Goal: Information Seeking & Learning: Learn about a topic

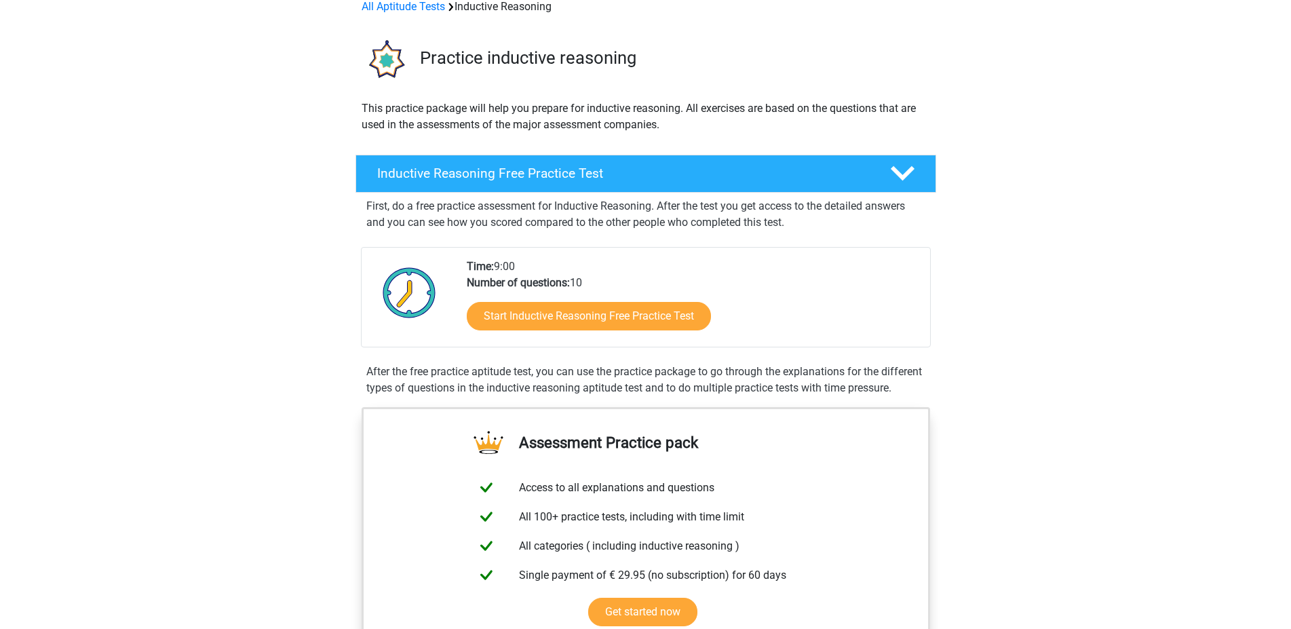
scroll to position [138, 0]
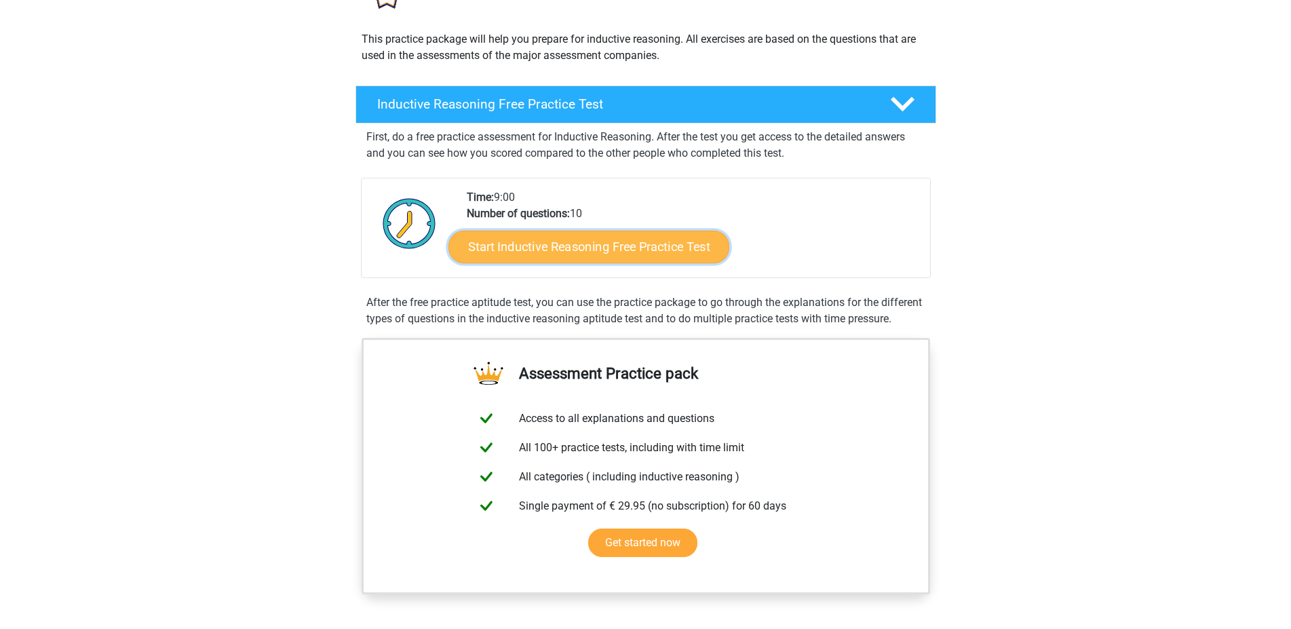
click at [594, 248] on link "Start Inductive Reasoning Free Practice Test" at bounding box center [588, 246] width 281 height 33
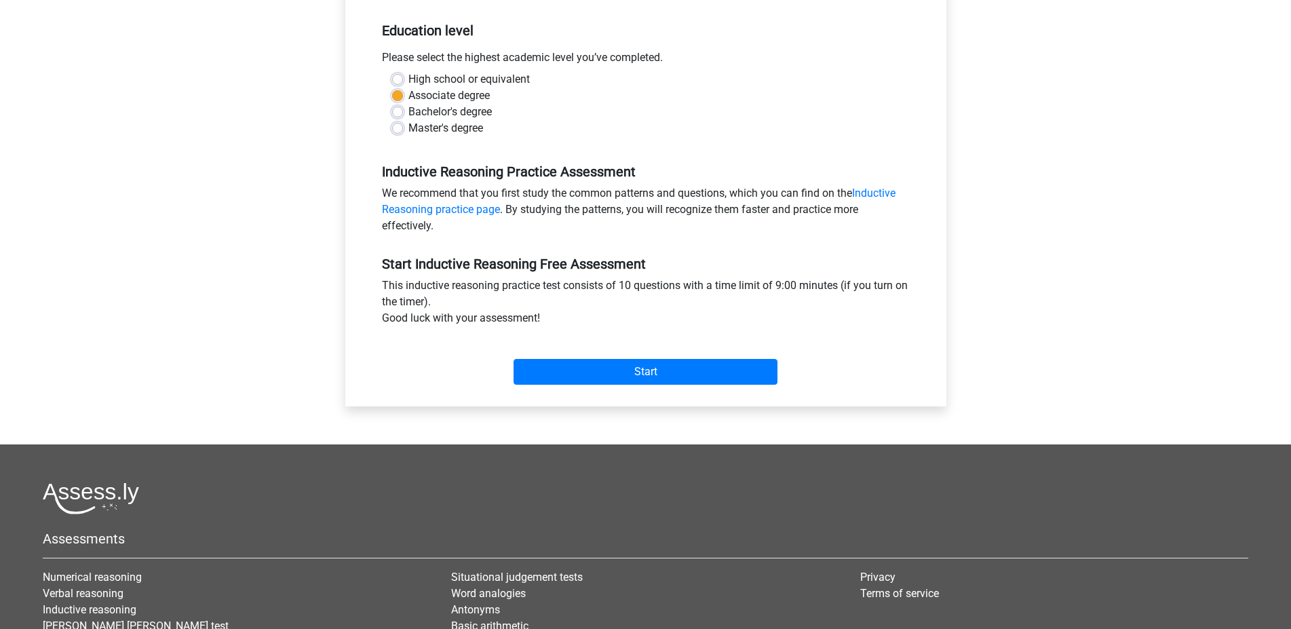
scroll to position [277, 0]
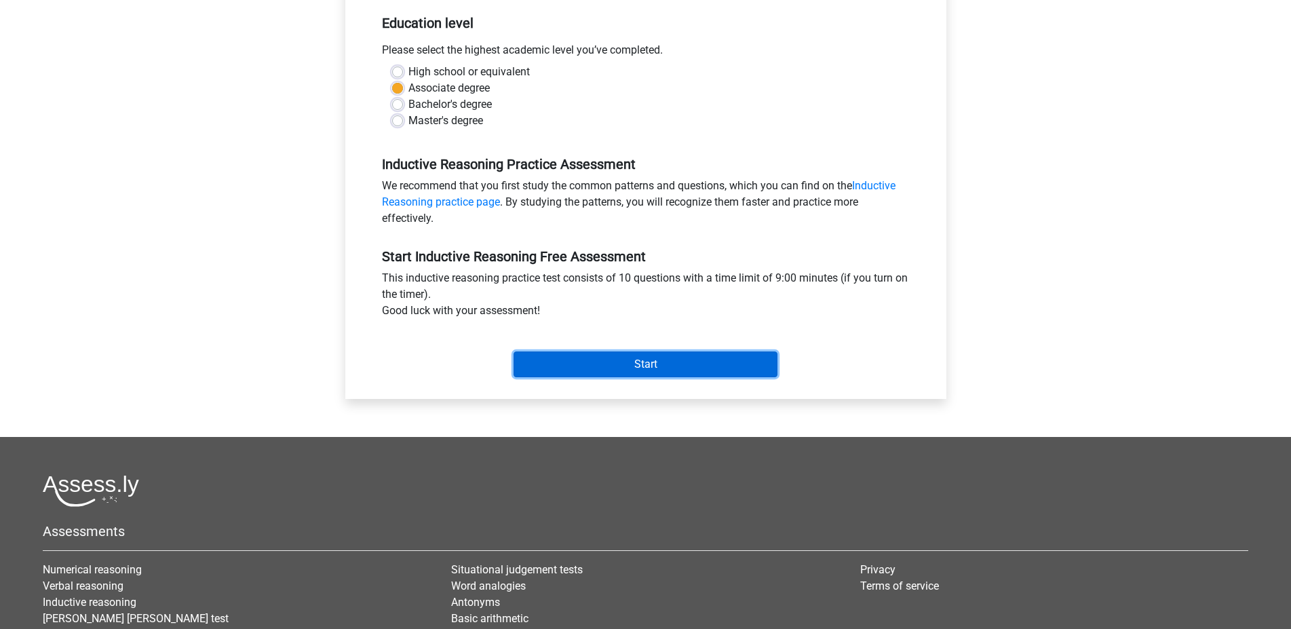
click at [674, 356] on input "Start" at bounding box center [645, 364] width 264 height 26
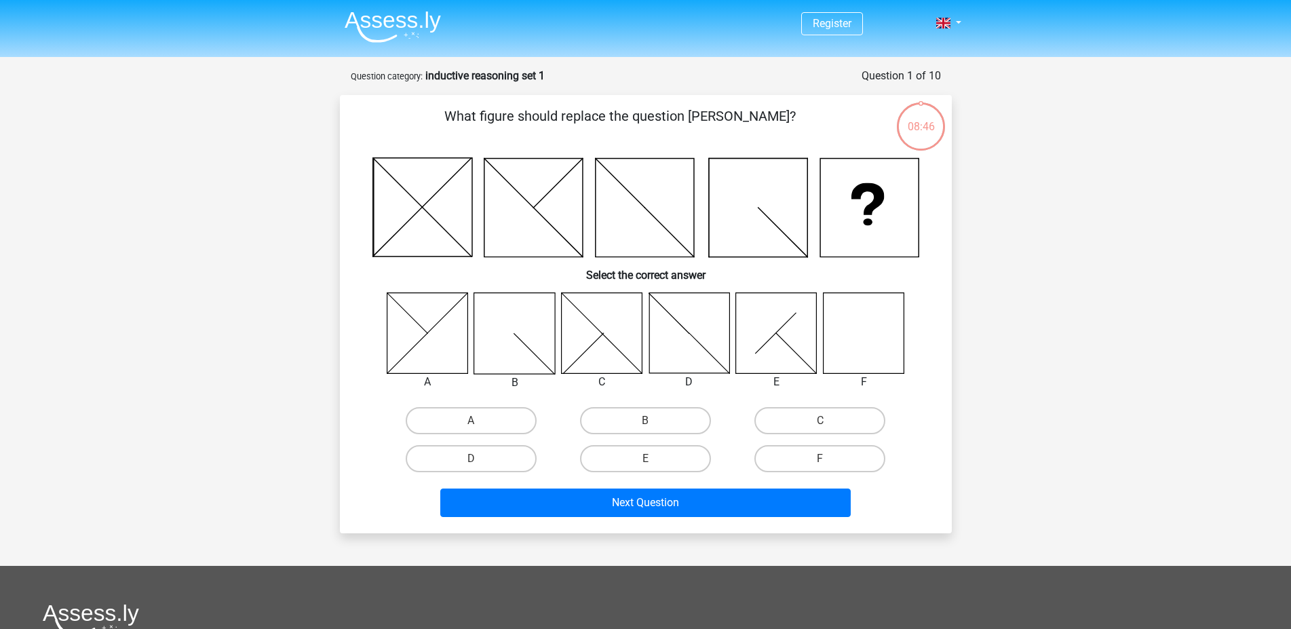
click at [877, 349] on icon at bounding box center [863, 332] width 81 height 81
click at [828, 461] on input "F" at bounding box center [824, 463] width 9 height 9
radio input "true"
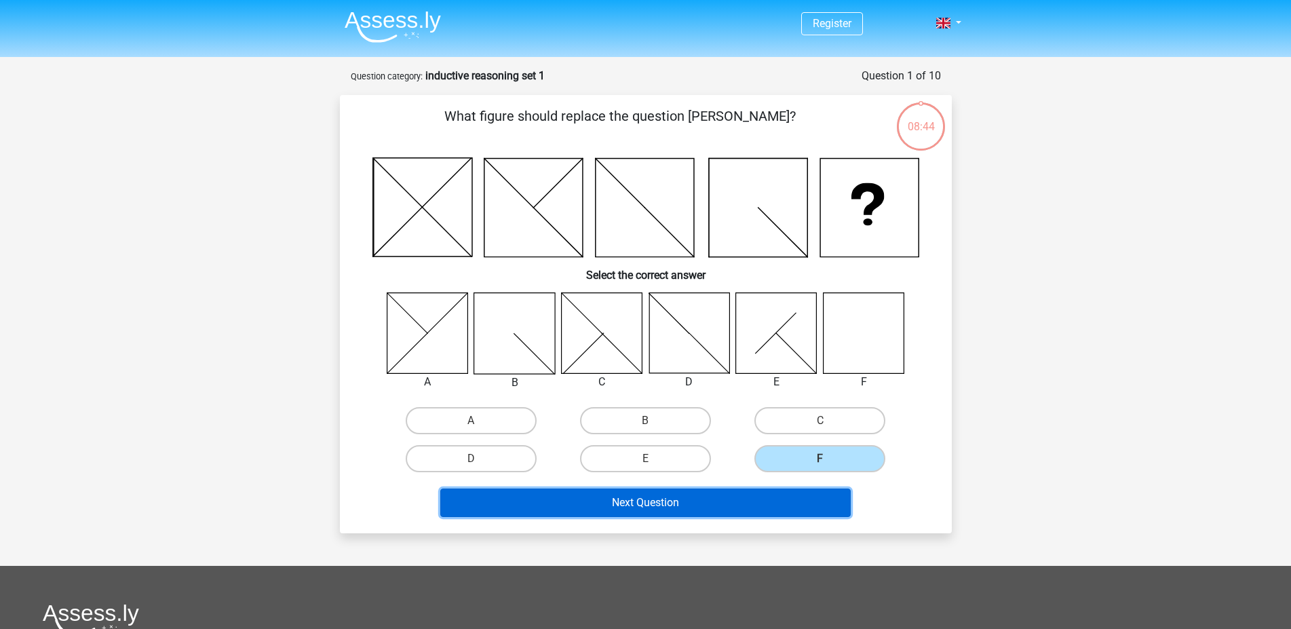
click at [780, 495] on button "Next Question" at bounding box center [645, 502] width 410 height 28
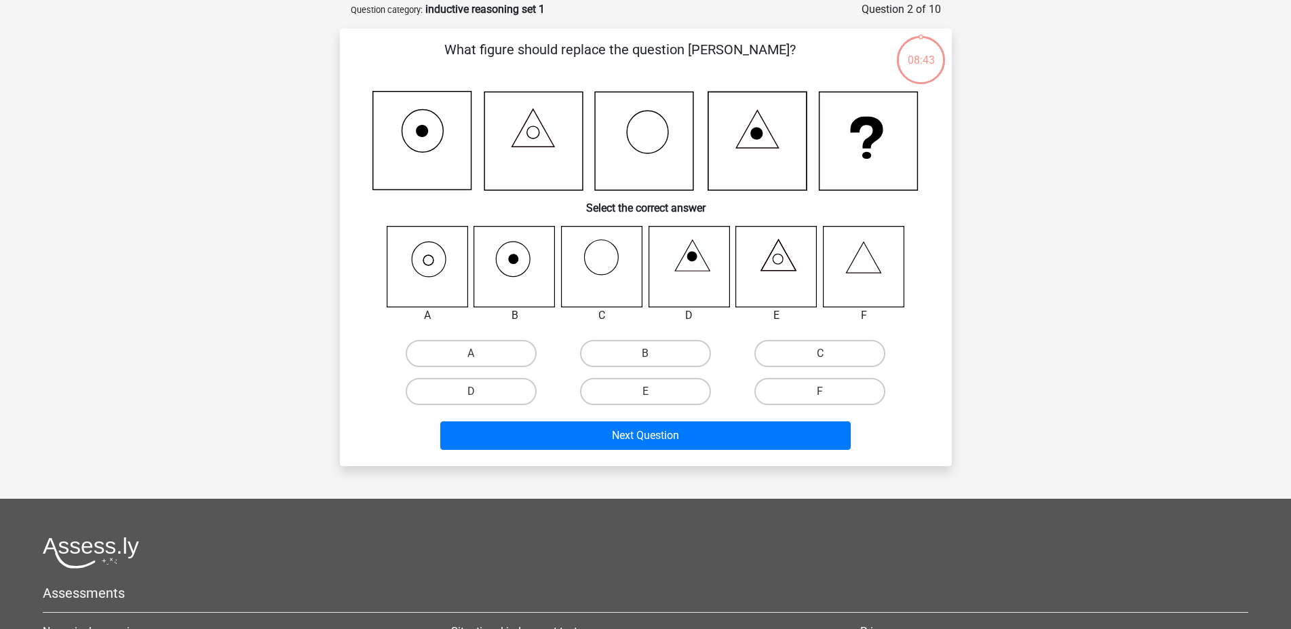
scroll to position [68, 0]
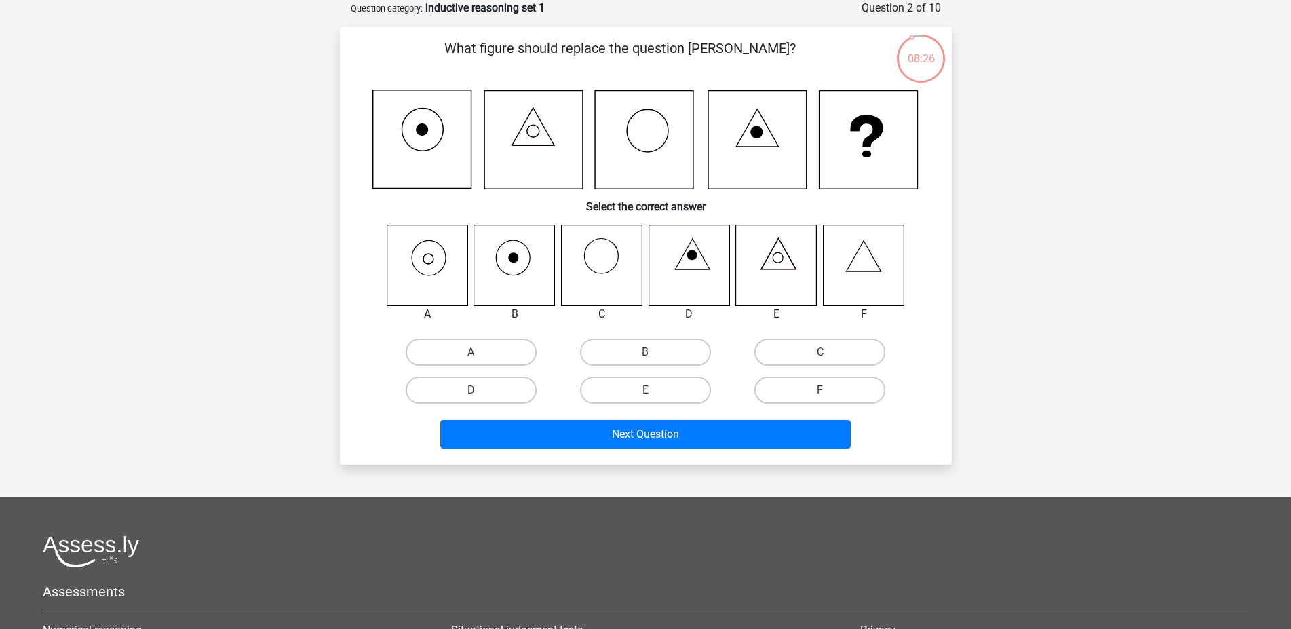
click at [441, 260] on icon at bounding box center [427, 265] width 81 height 81
click at [452, 347] on label "A" at bounding box center [471, 351] width 131 height 27
click at [471, 352] on input "A" at bounding box center [475, 356] width 9 height 9
radio input "true"
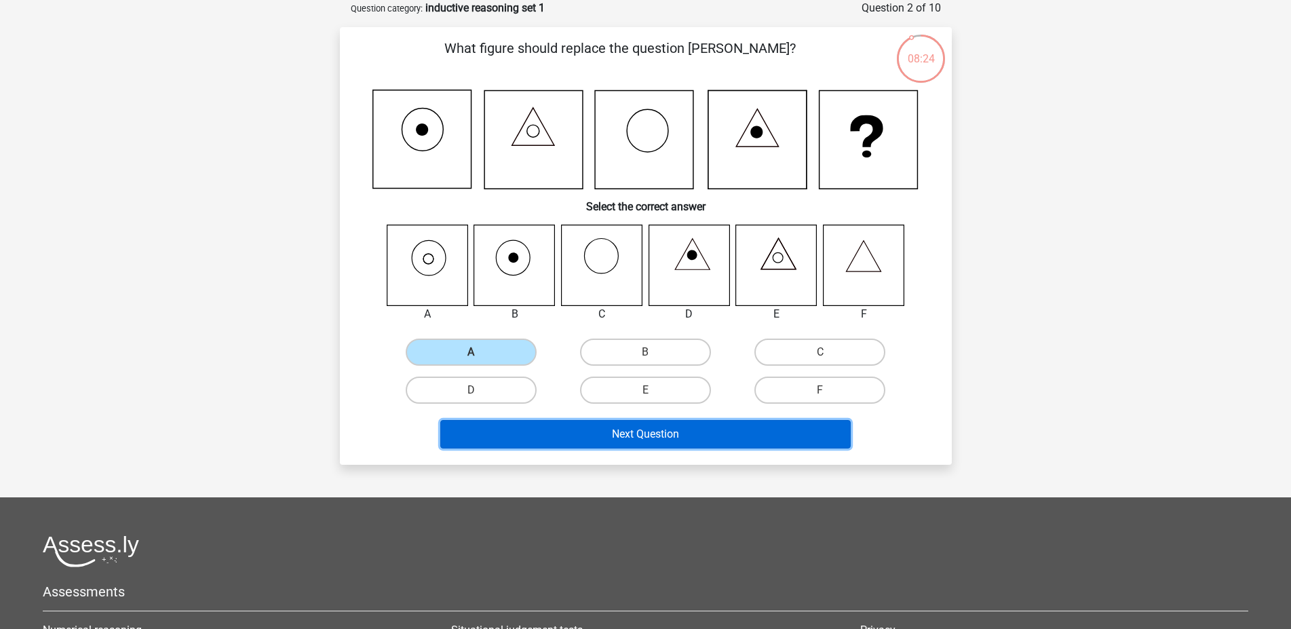
click at [599, 435] on button "Next Question" at bounding box center [645, 434] width 410 height 28
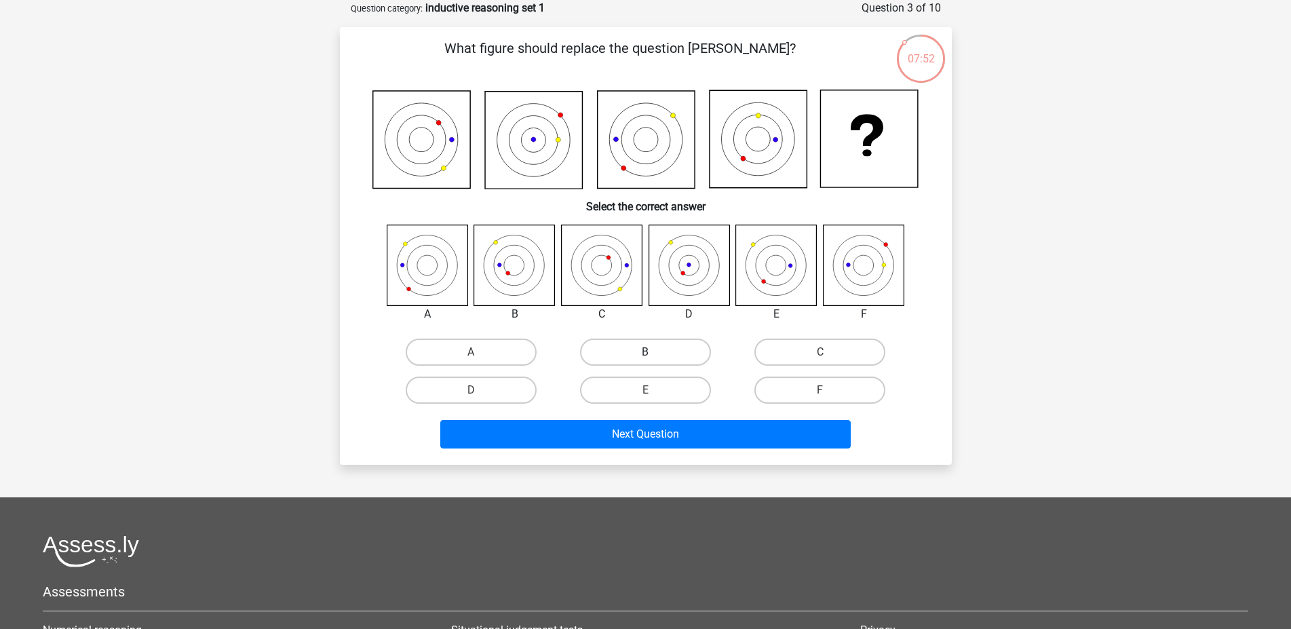
click at [625, 349] on label "B" at bounding box center [645, 351] width 131 height 27
click at [645, 352] on input "B" at bounding box center [649, 356] width 9 height 9
radio input "true"
click at [648, 349] on label "B" at bounding box center [645, 351] width 131 height 27
click at [648, 352] on input "B" at bounding box center [649, 356] width 9 height 9
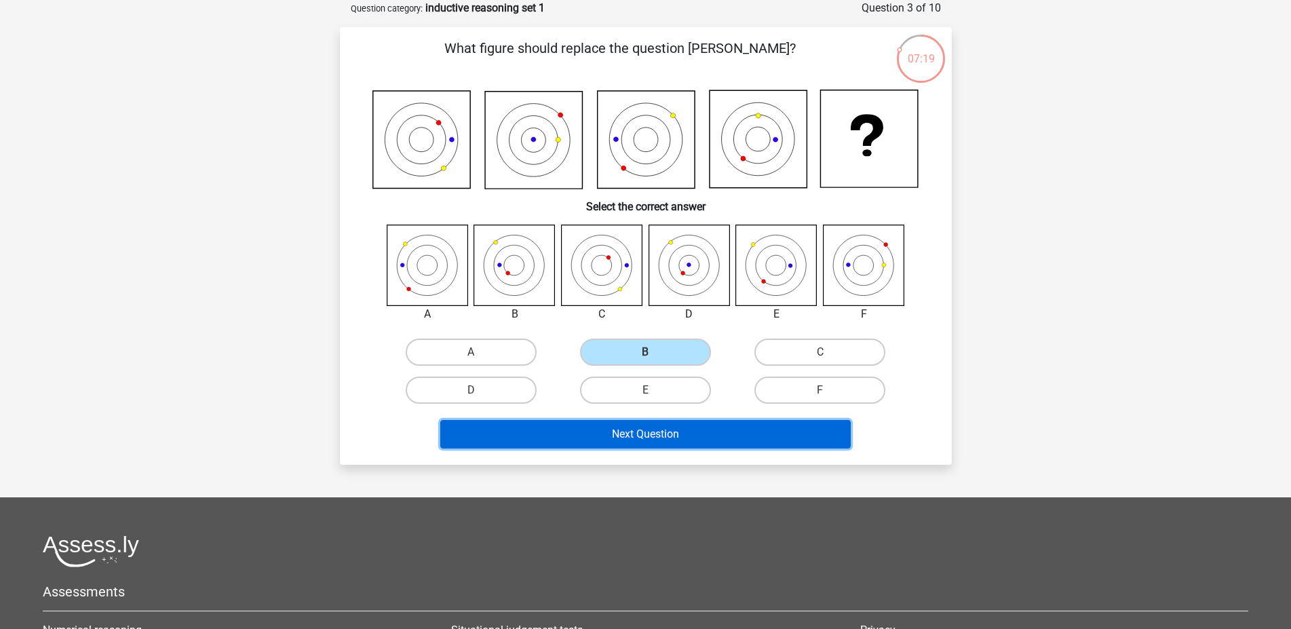
click at [747, 439] on button "Next Question" at bounding box center [645, 434] width 410 height 28
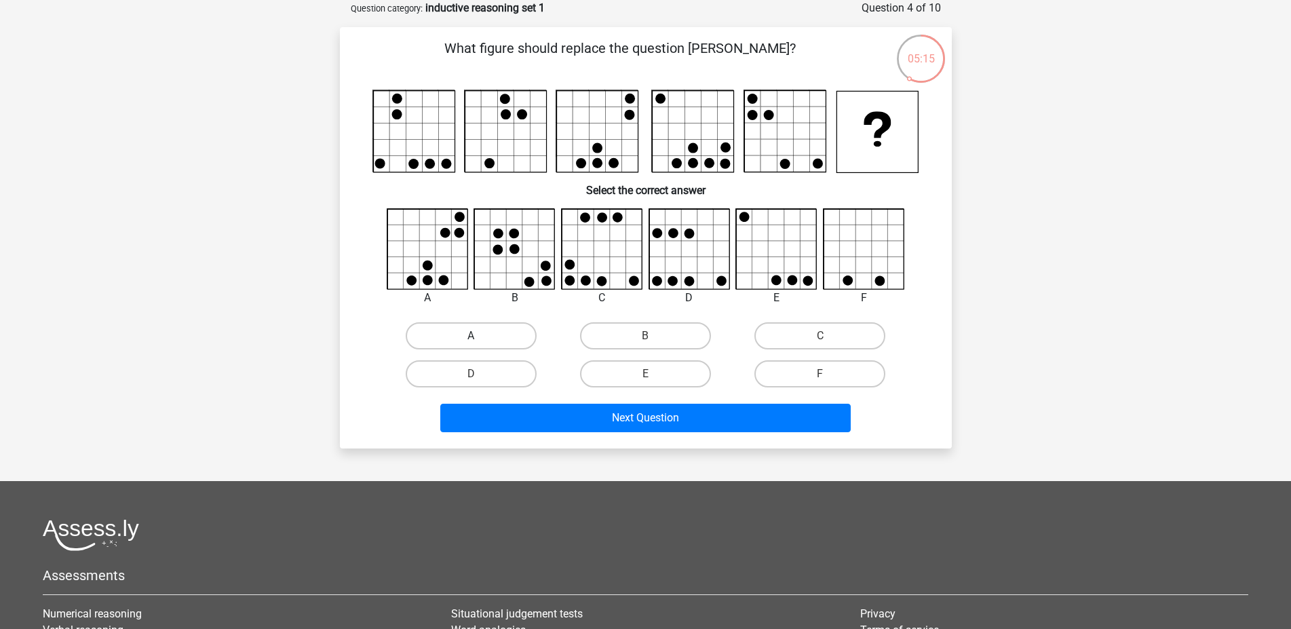
click at [459, 340] on label "A" at bounding box center [471, 335] width 131 height 27
click at [471, 340] on input "A" at bounding box center [475, 340] width 9 height 9
radio input "true"
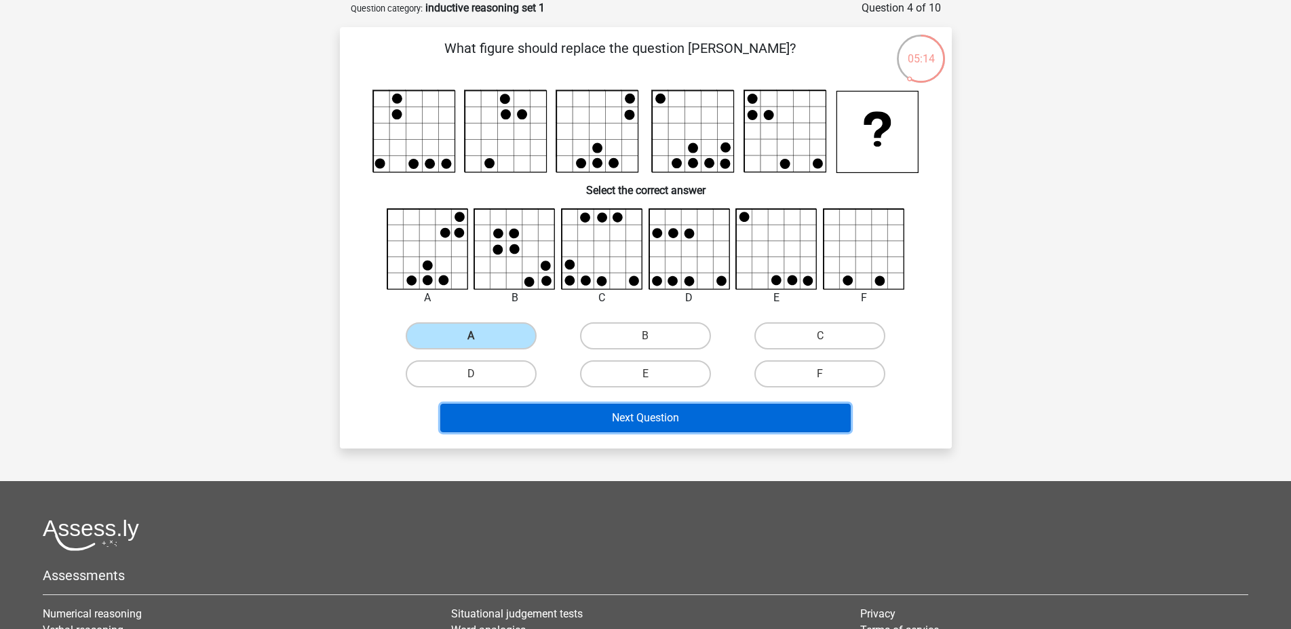
click at [579, 414] on button "Next Question" at bounding box center [645, 418] width 410 height 28
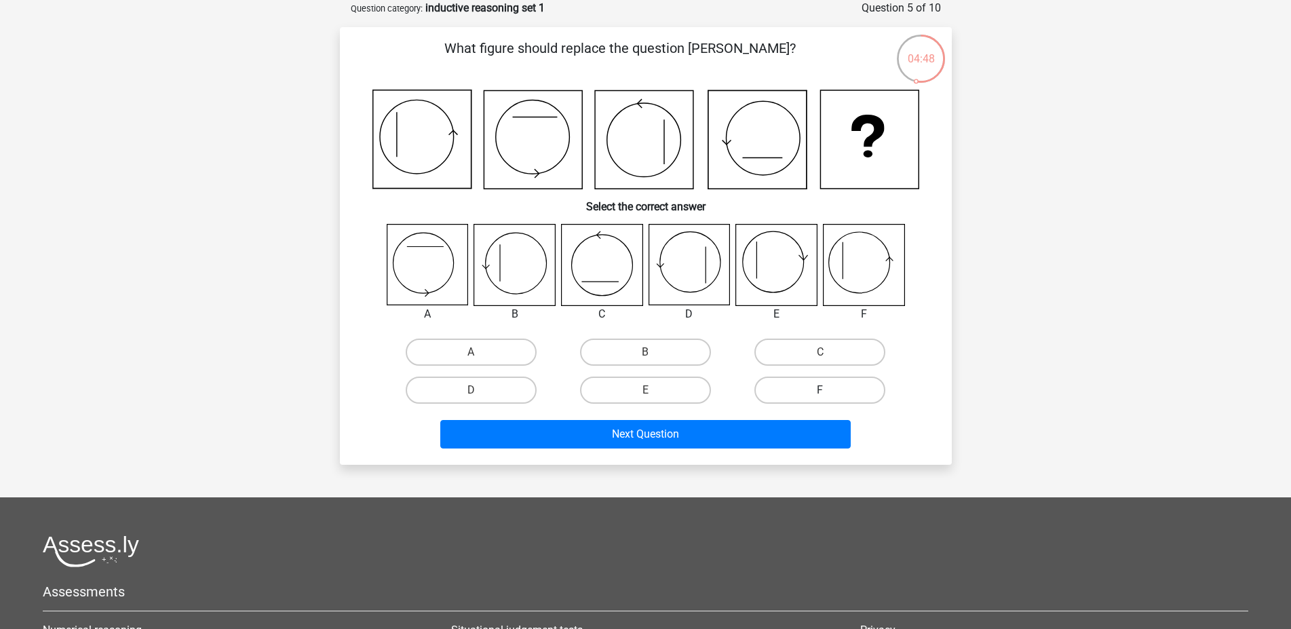
click at [830, 388] on label "F" at bounding box center [819, 389] width 131 height 27
click at [829, 390] on input "F" at bounding box center [824, 394] width 9 height 9
radio input "true"
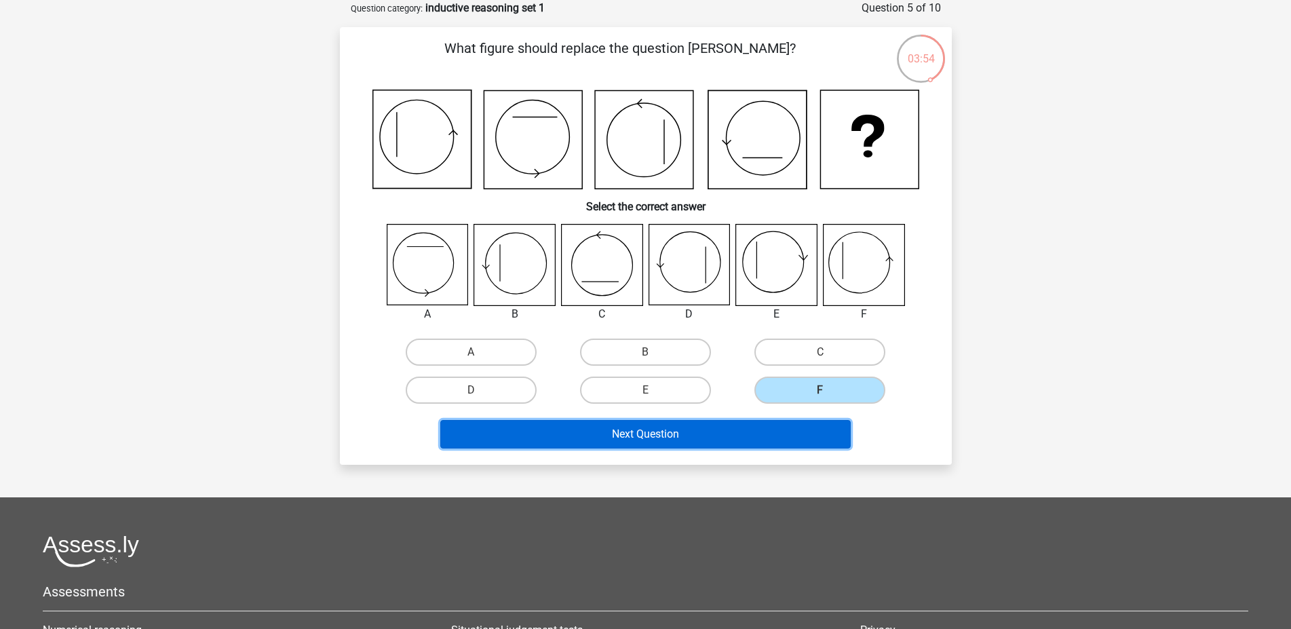
click at [650, 431] on button "Next Question" at bounding box center [645, 434] width 410 height 28
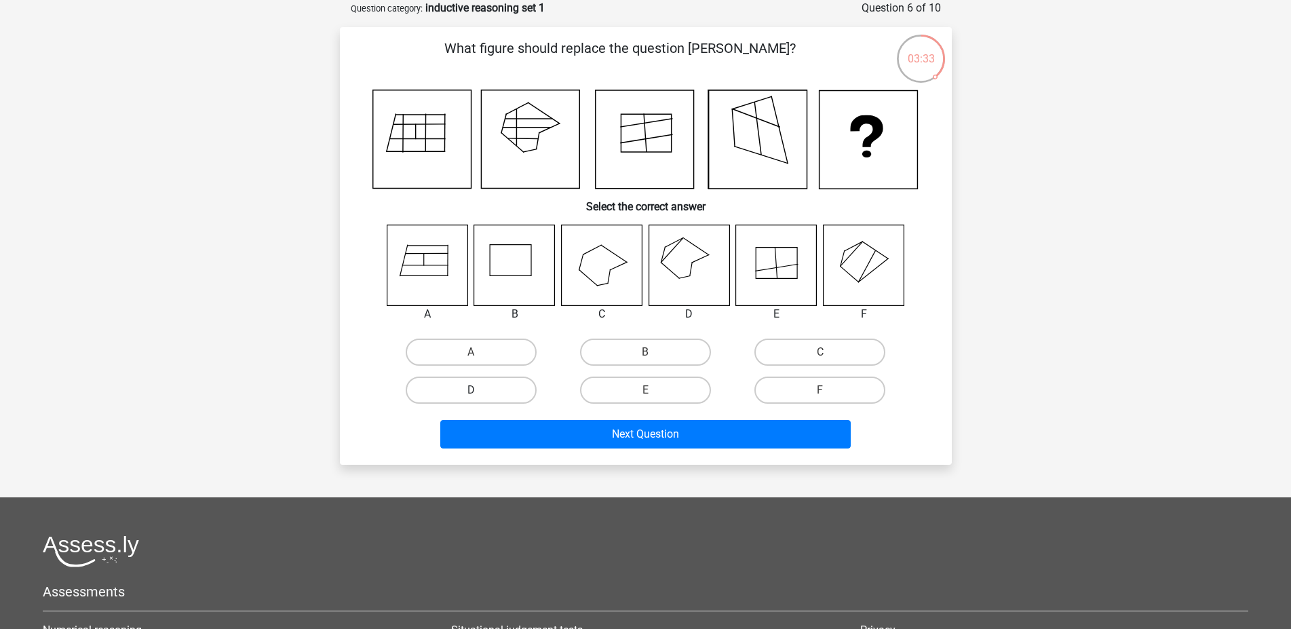
click at [480, 385] on label "D" at bounding box center [471, 389] width 131 height 27
click at [480, 390] on input "D" at bounding box center [475, 394] width 9 height 9
radio input "true"
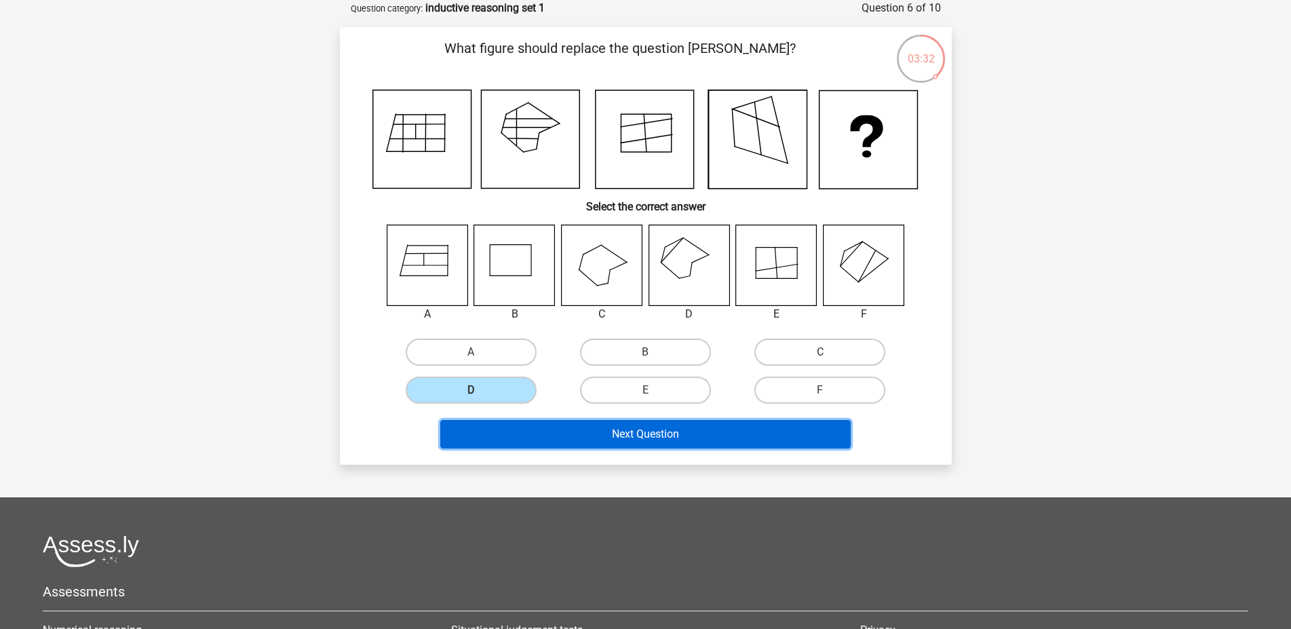
click at [559, 429] on button "Next Question" at bounding box center [645, 434] width 410 height 28
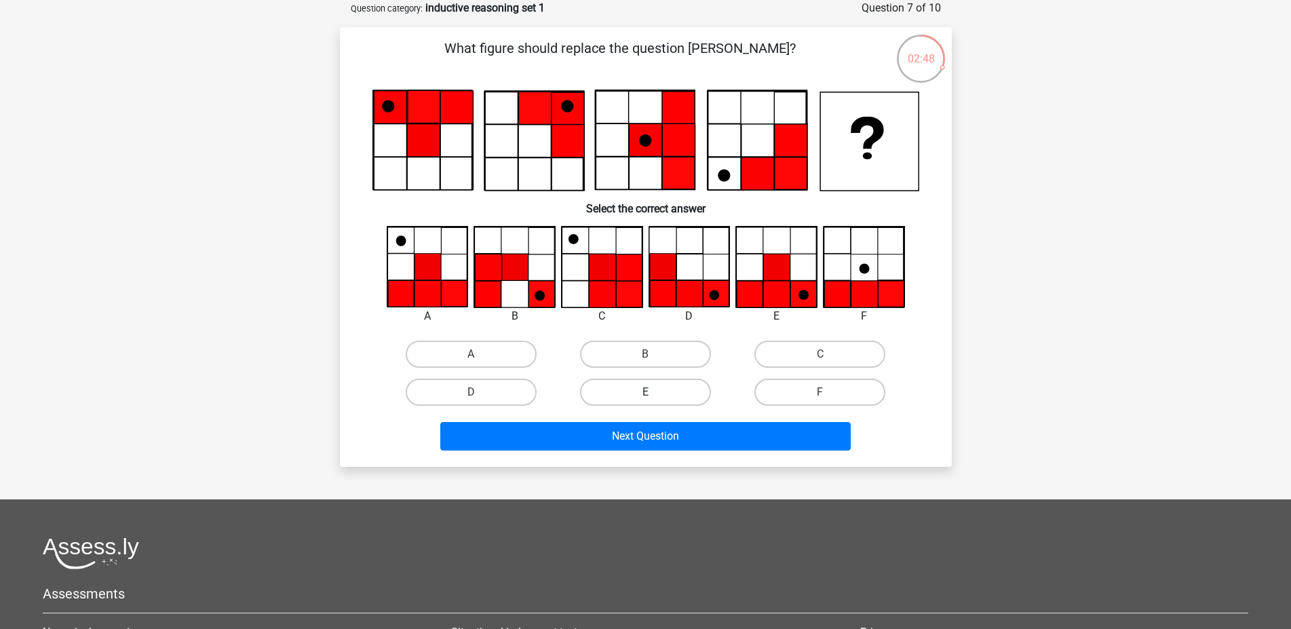
click at [657, 398] on label "E" at bounding box center [645, 392] width 131 height 27
click at [654, 398] on input "E" at bounding box center [649, 396] width 9 height 9
radio input "true"
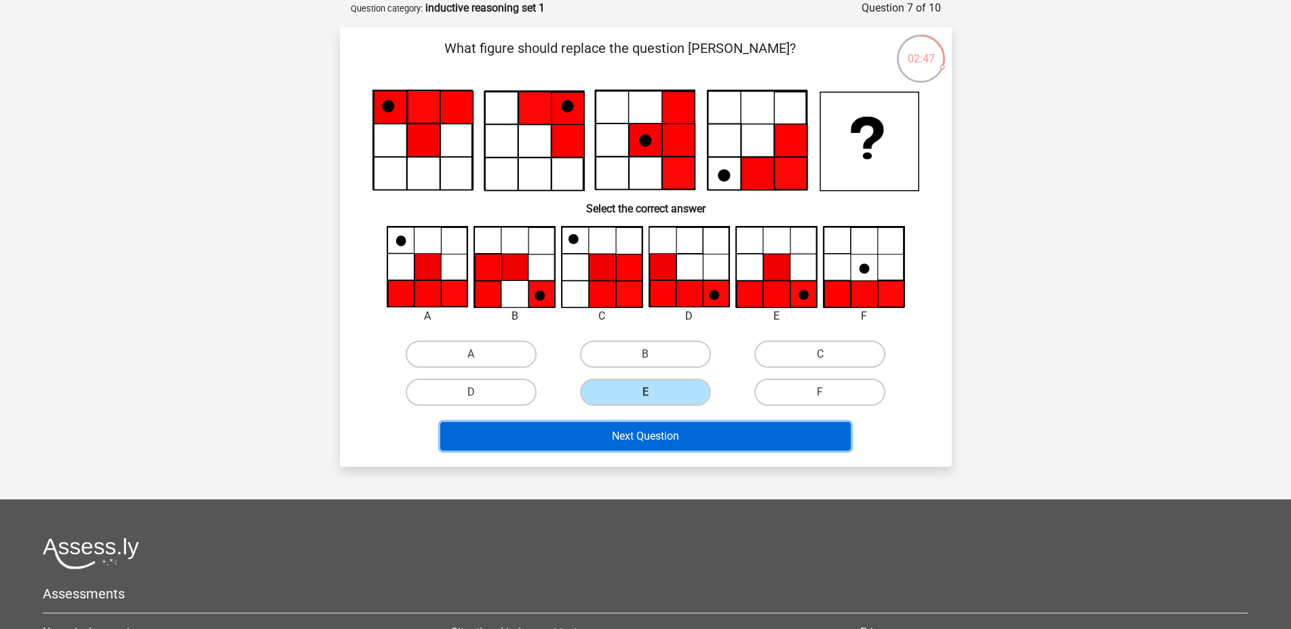
click at [682, 439] on button "Next Question" at bounding box center [645, 436] width 410 height 28
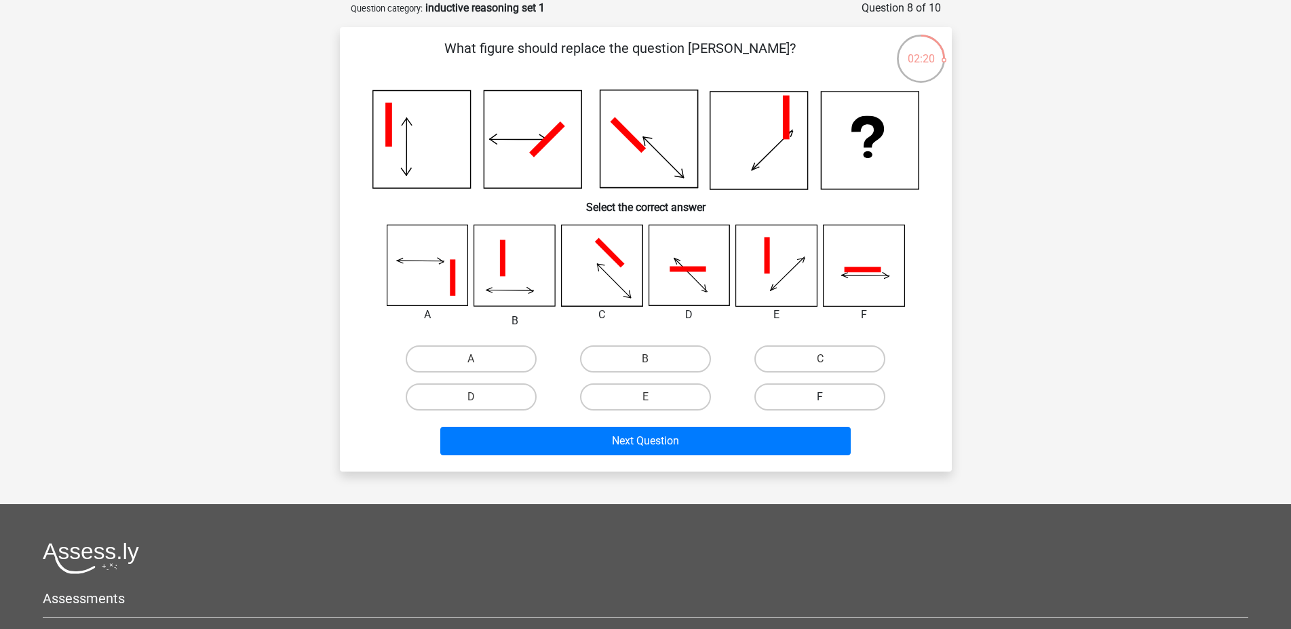
click at [834, 391] on label "F" at bounding box center [819, 396] width 131 height 27
click at [829, 397] on input "F" at bounding box center [824, 401] width 9 height 9
radio input "true"
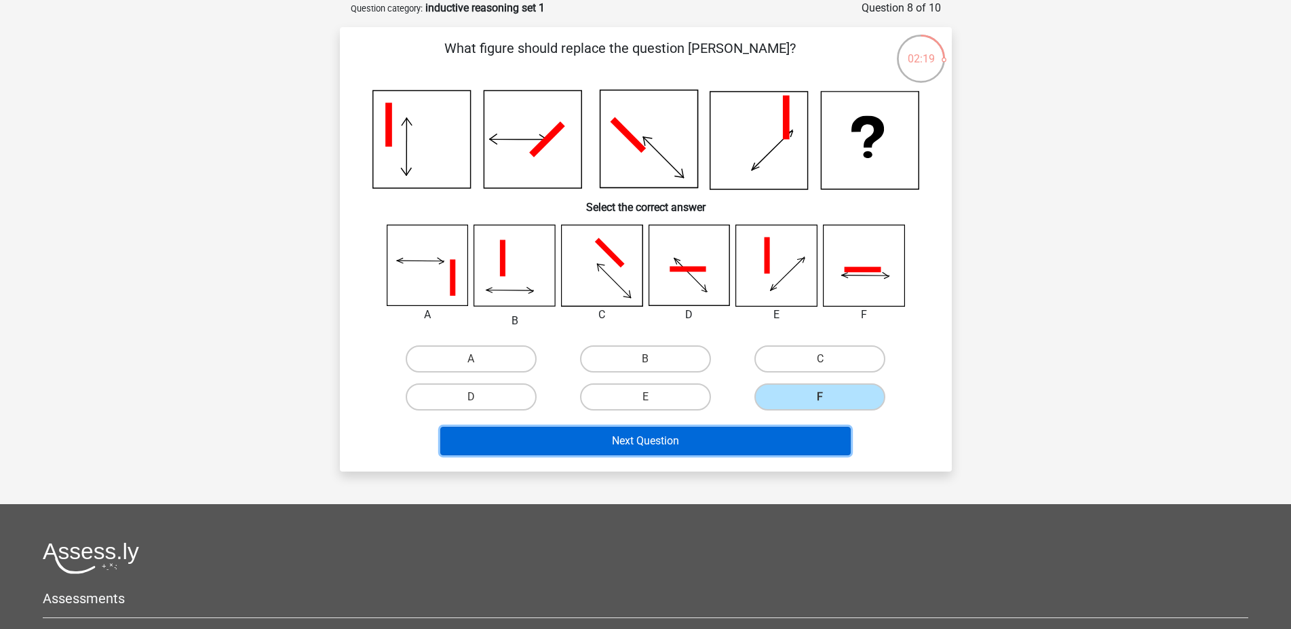
click at [682, 441] on button "Next Question" at bounding box center [645, 441] width 410 height 28
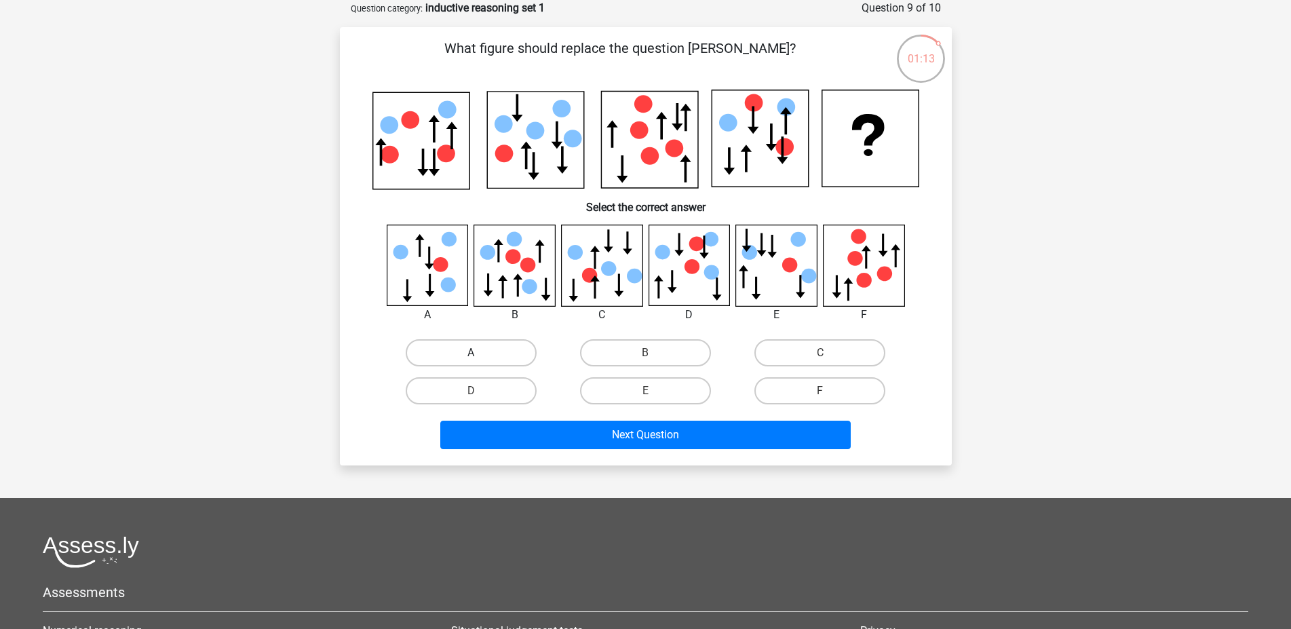
click at [483, 355] on label "A" at bounding box center [471, 352] width 131 height 27
click at [480, 355] on input "A" at bounding box center [475, 357] width 9 height 9
radio input "true"
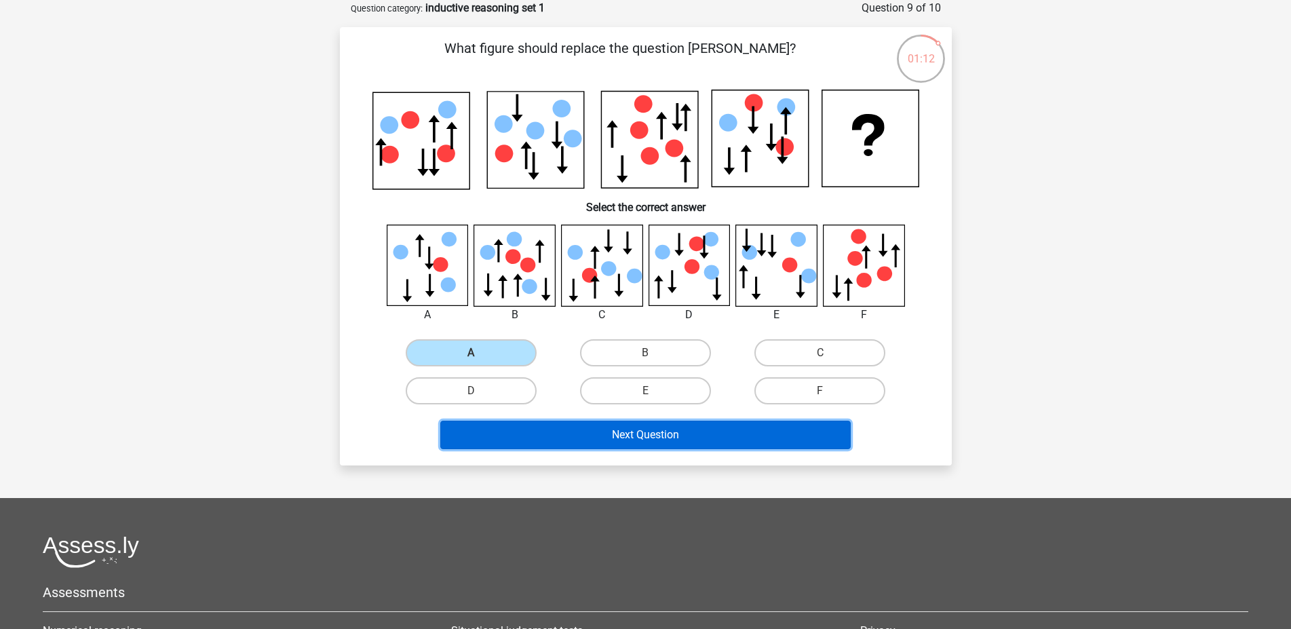
click at [558, 440] on button "Next Question" at bounding box center [645, 435] width 410 height 28
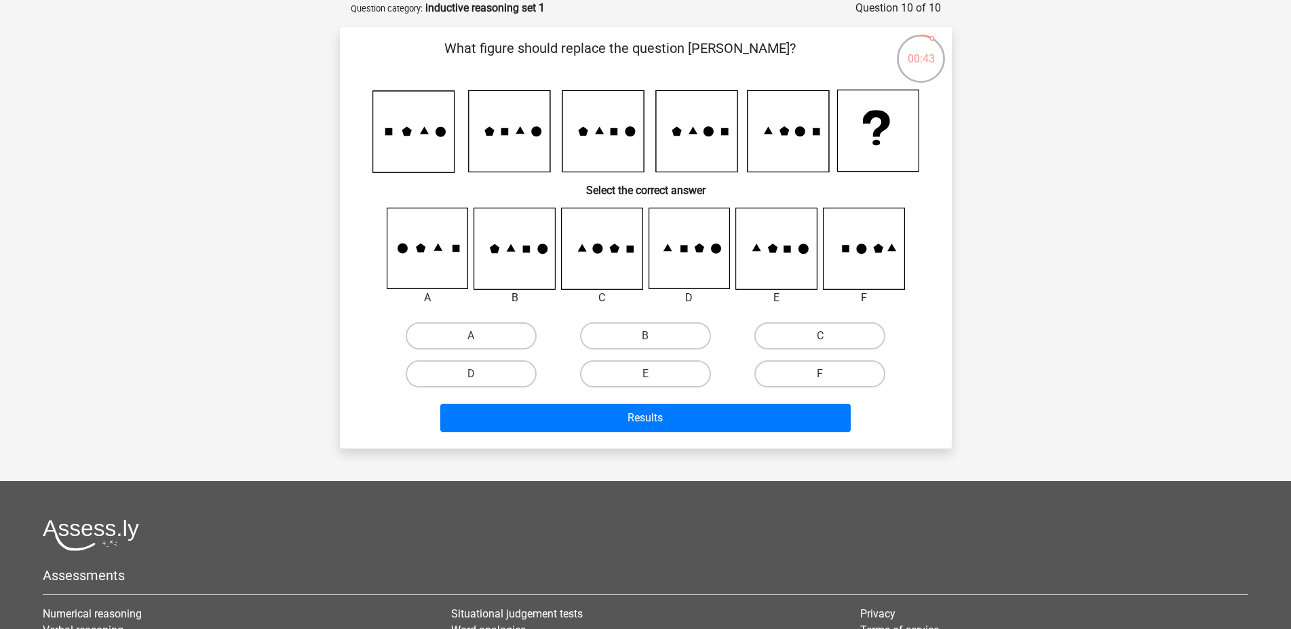
click at [820, 339] on input "C" at bounding box center [824, 340] width 9 height 9
radio input "true"
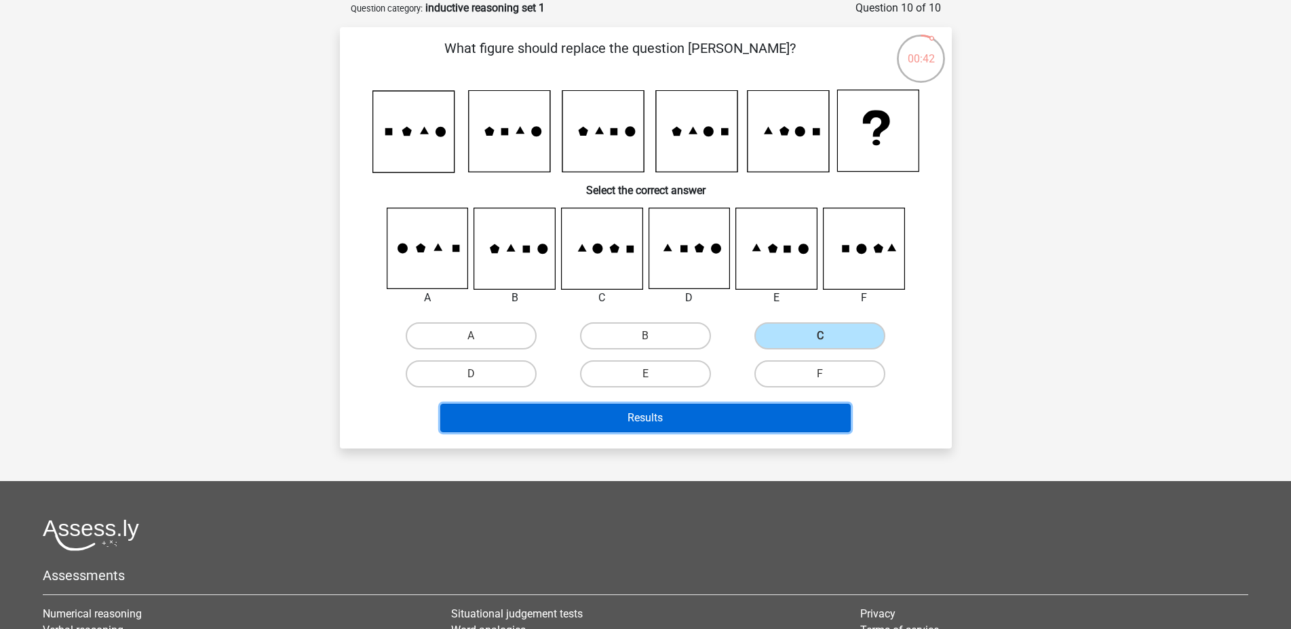
click at [674, 419] on button "Results" at bounding box center [645, 418] width 410 height 28
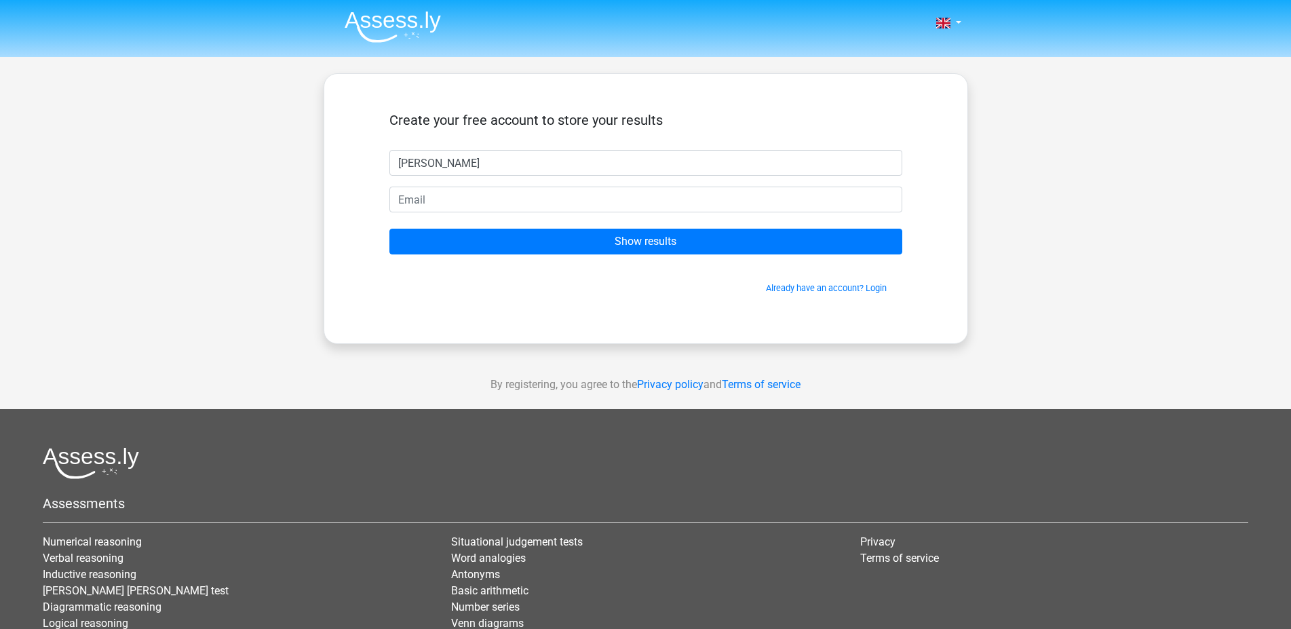
type input "Tom"
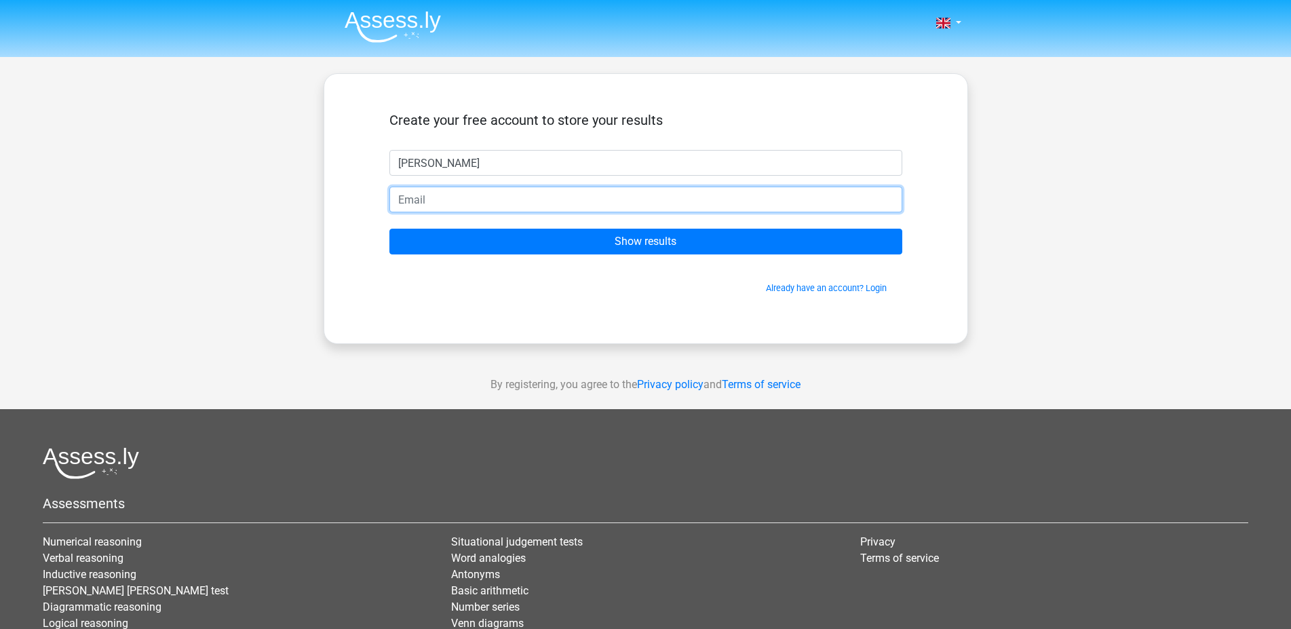
click at [508, 206] on input "email" at bounding box center [645, 200] width 513 height 26
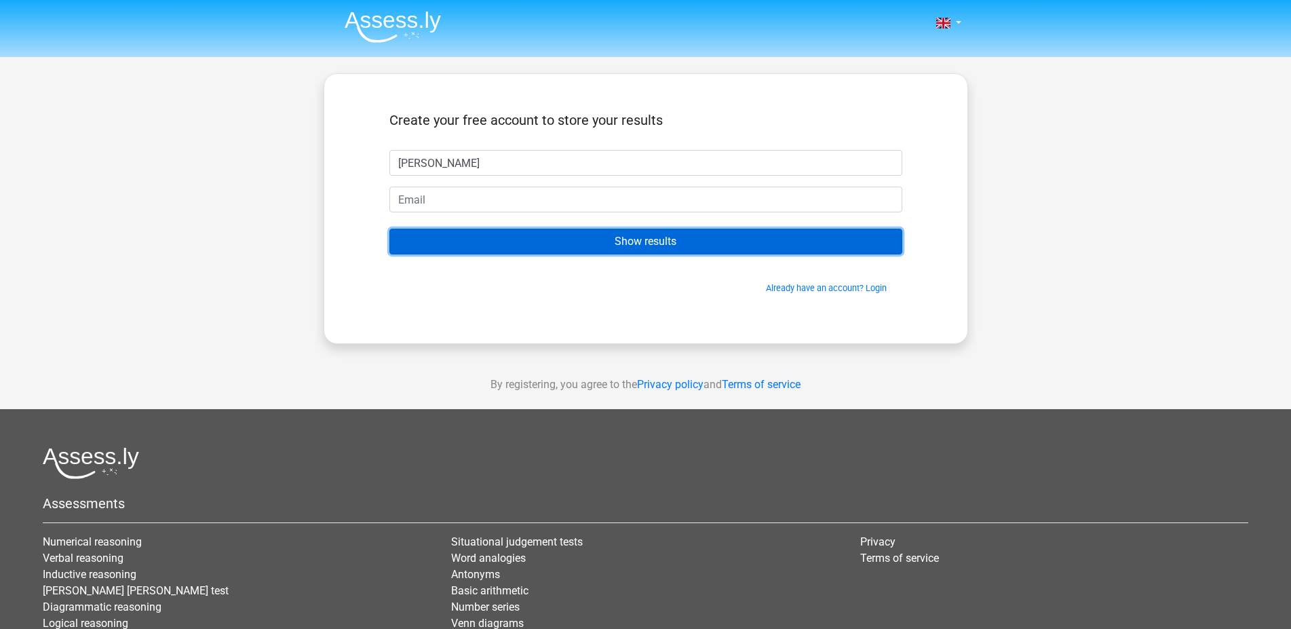
click at [516, 236] on input "Show results" at bounding box center [645, 242] width 513 height 26
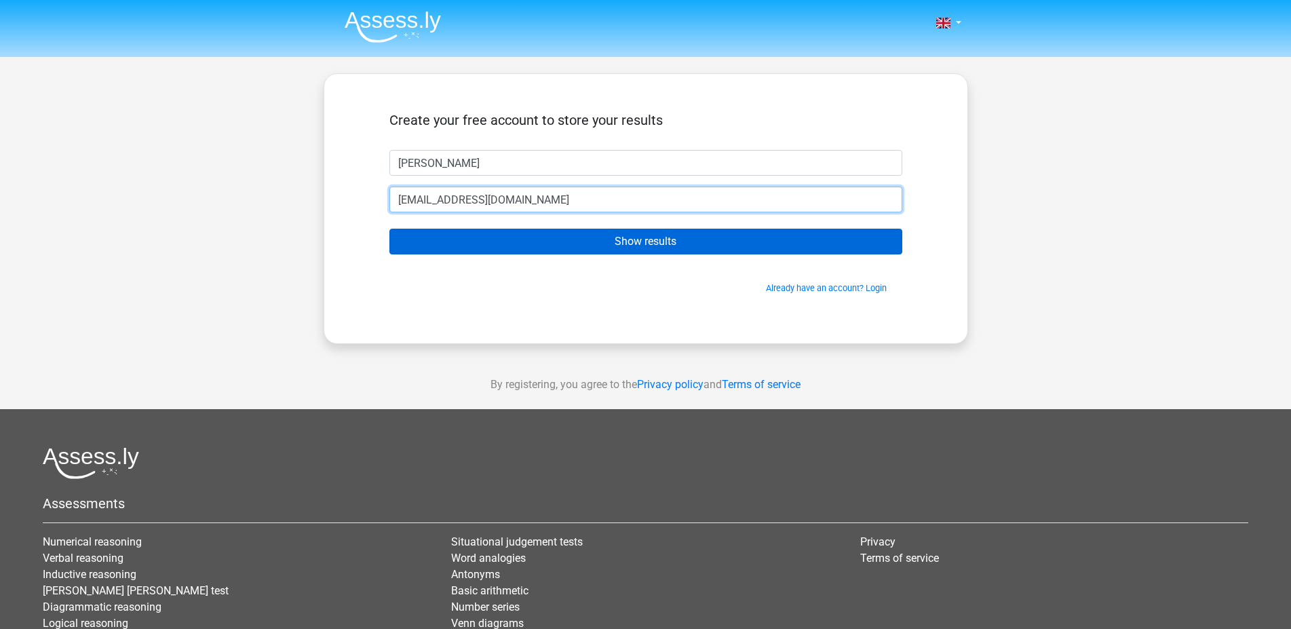
type input "tjpower@bigpond.com"
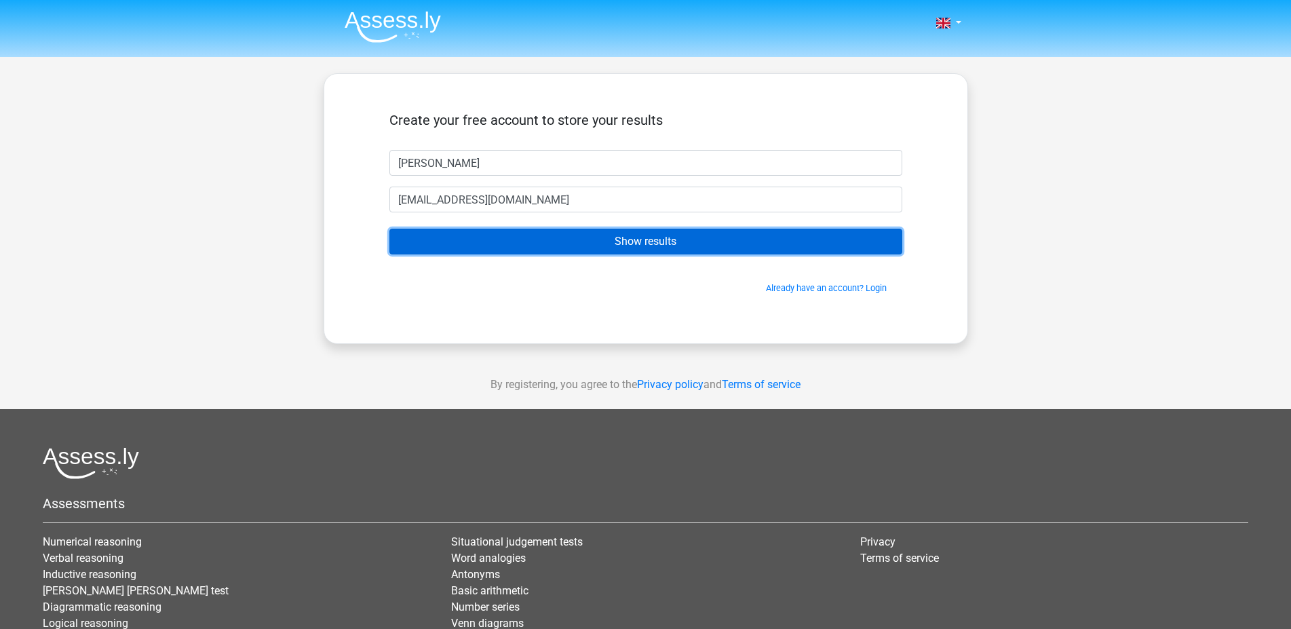
click at [532, 240] on input "Show results" at bounding box center [645, 242] width 513 height 26
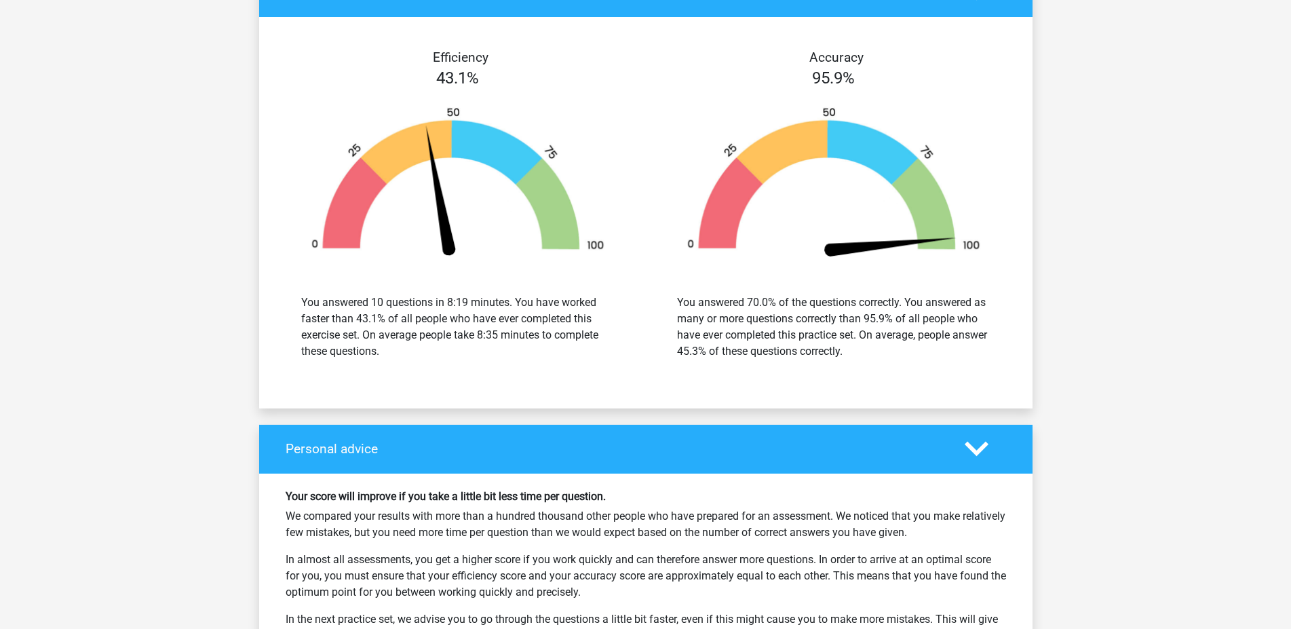
scroll to position [1107, 0]
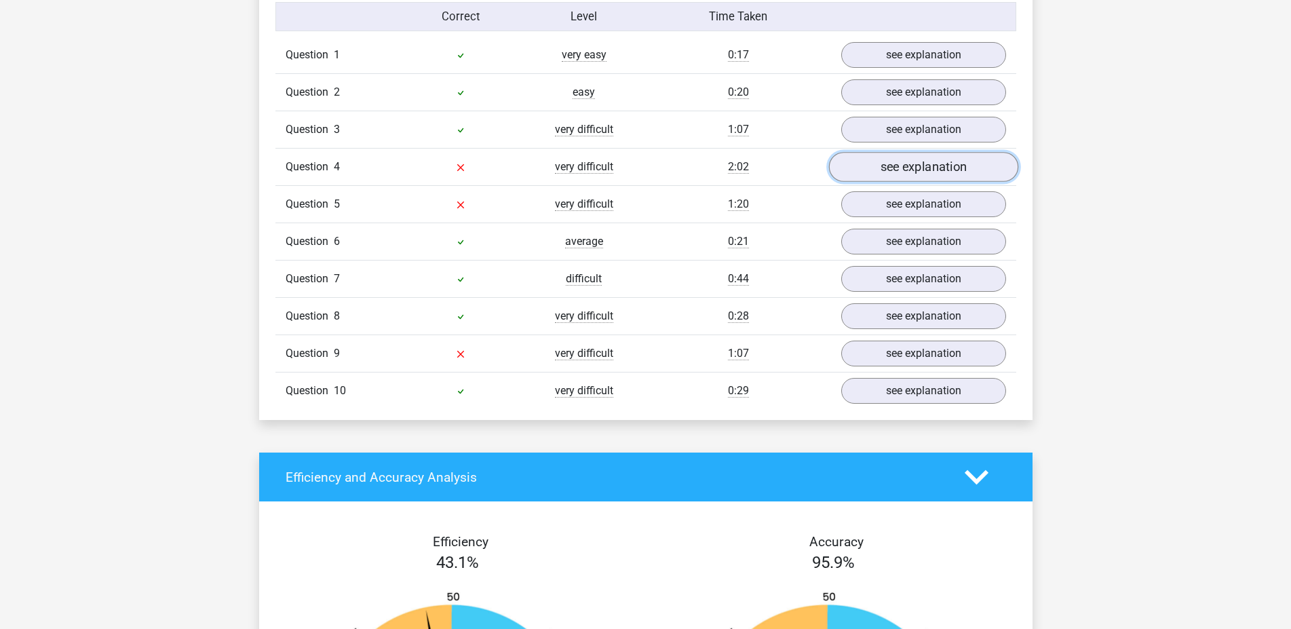
click at [901, 167] on link "see explanation" at bounding box center [922, 168] width 189 height 30
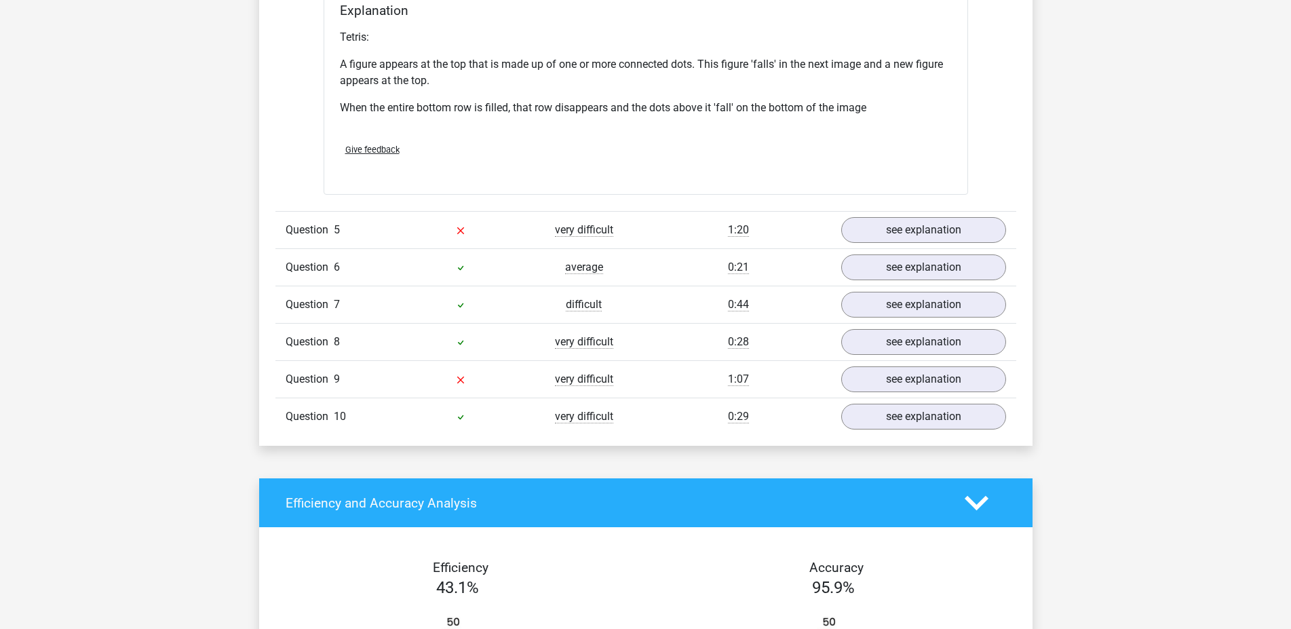
scroll to position [1937, 0]
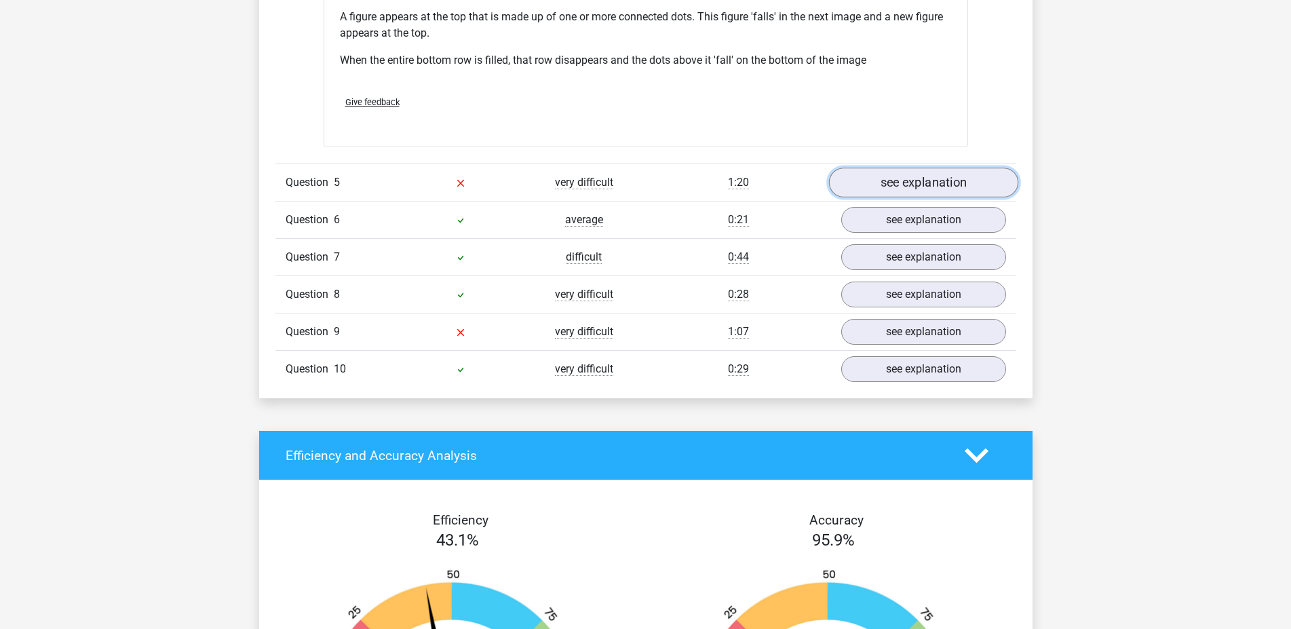
click at [927, 180] on link "see explanation" at bounding box center [922, 183] width 189 height 30
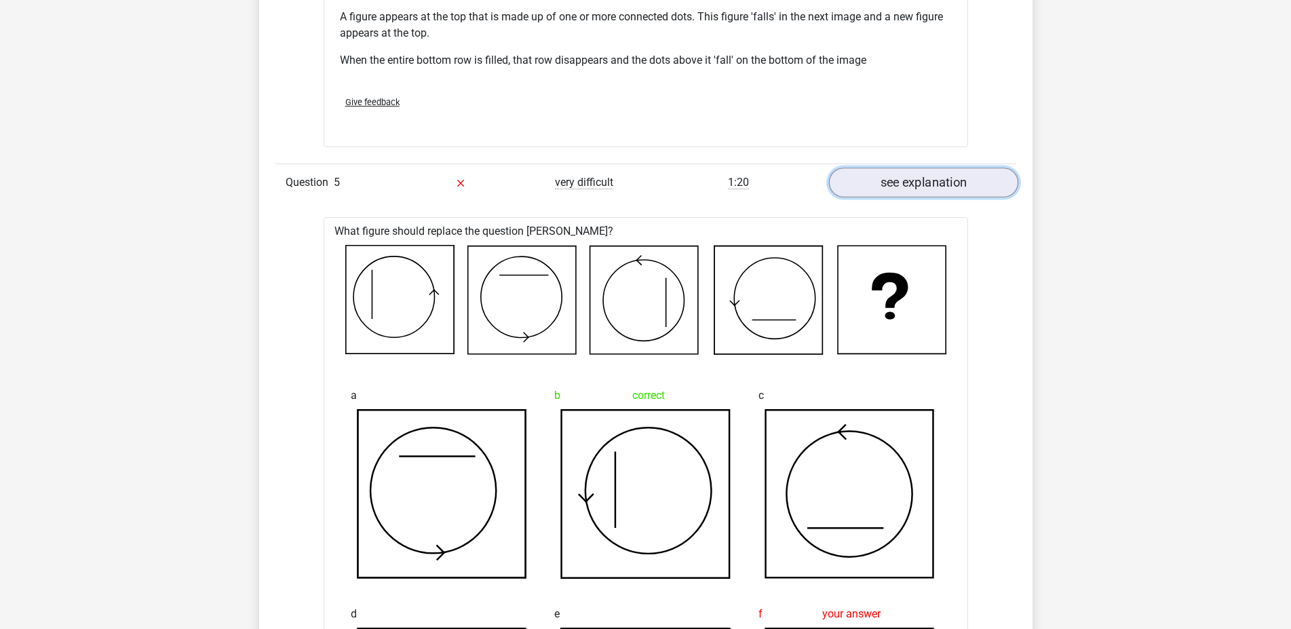
click at [931, 177] on link "see explanation" at bounding box center [922, 183] width 189 height 30
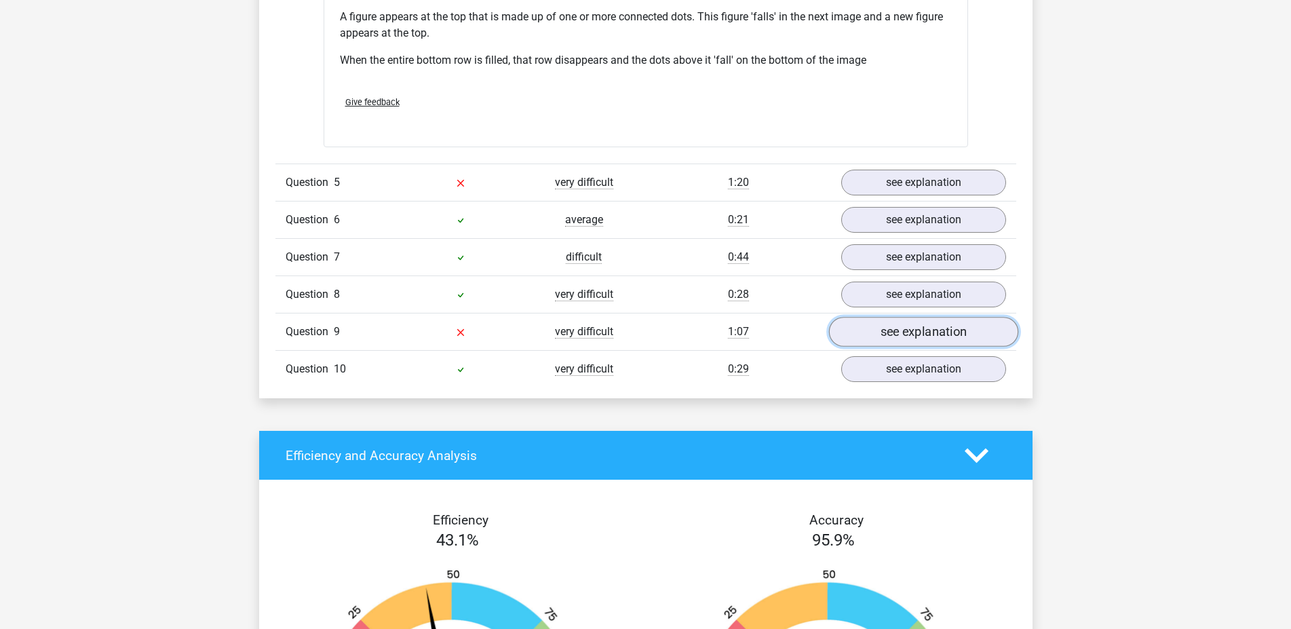
click at [925, 332] on link "see explanation" at bounding box center [922, 332] width 189 height 30
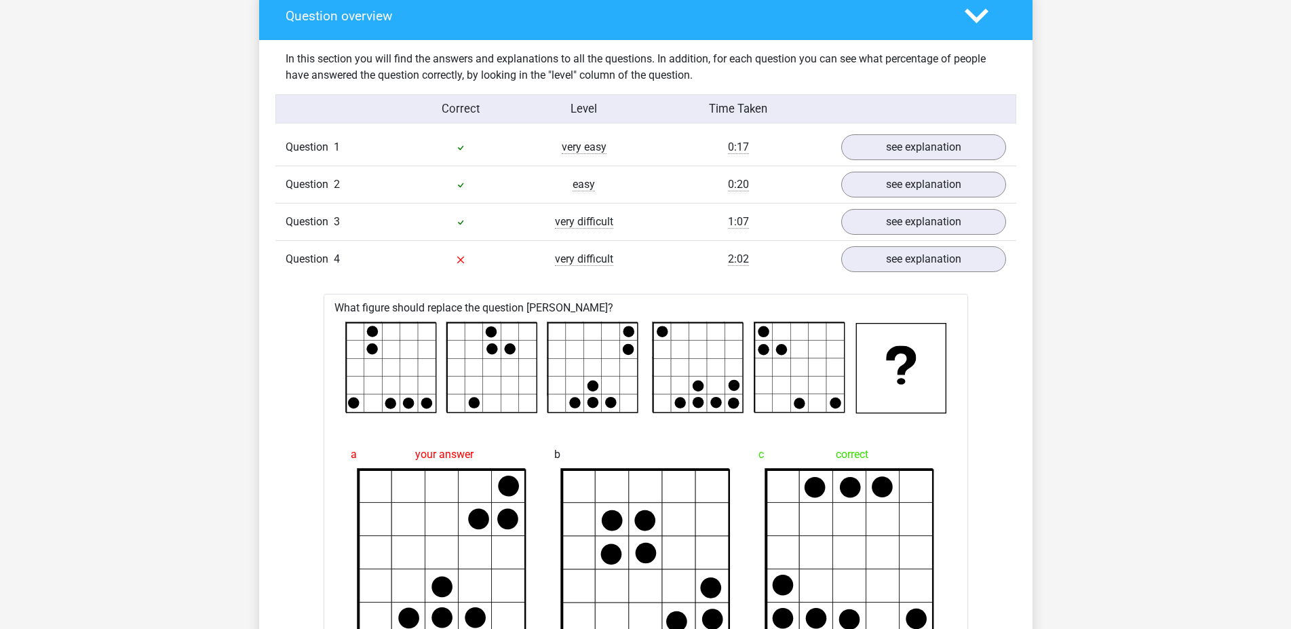
scroll to position [0, 0]
